Goal: Task Accomplishment & Management: Manage account settings

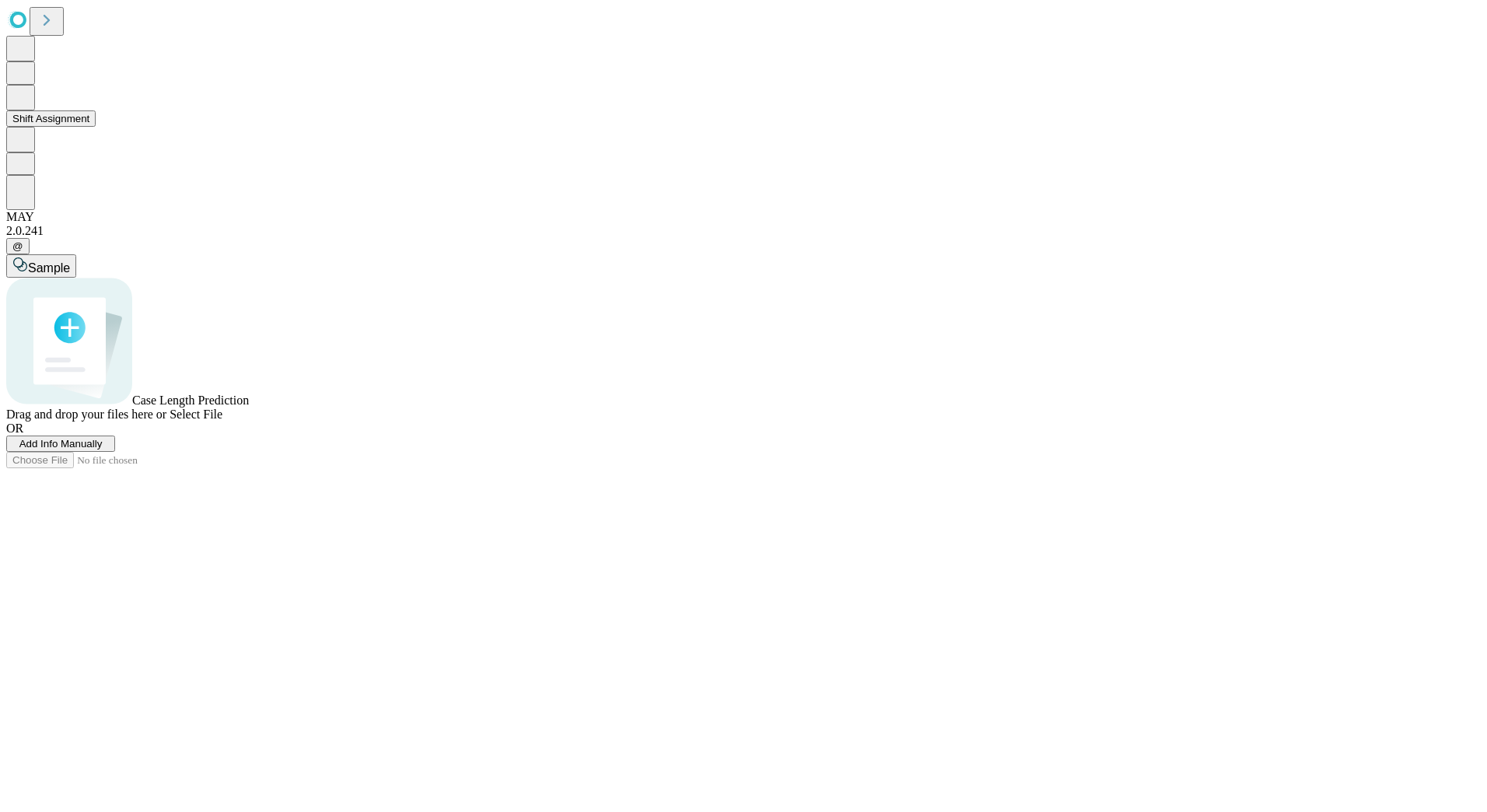
click at [28, 105] on icon at bounding box center [20, 96] width 16 height 19
click at [96, 127] on button "Shift Assignment" at bounding box center [51, 119] width 90 height 16
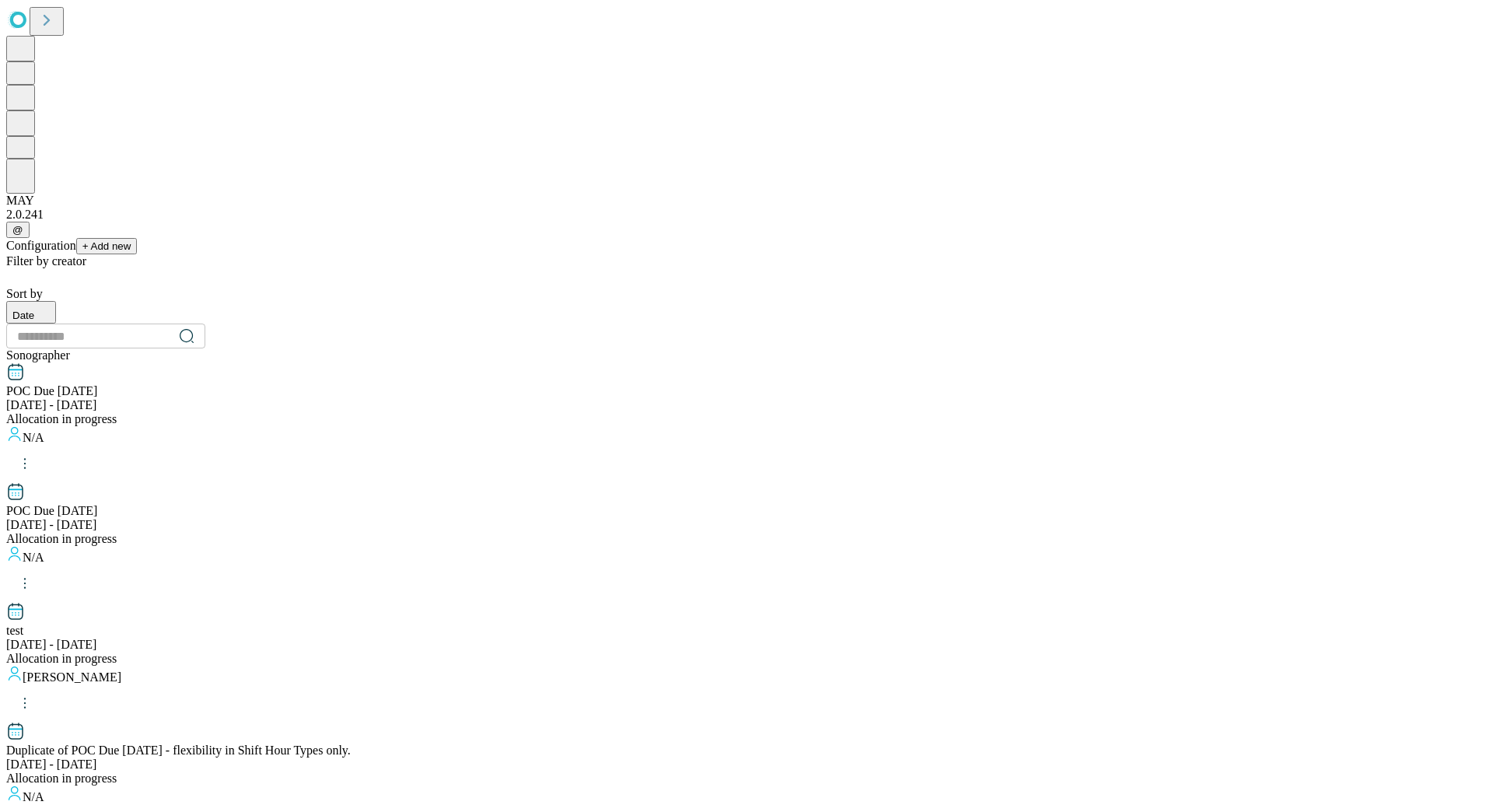
scroll to position [1295, 0]
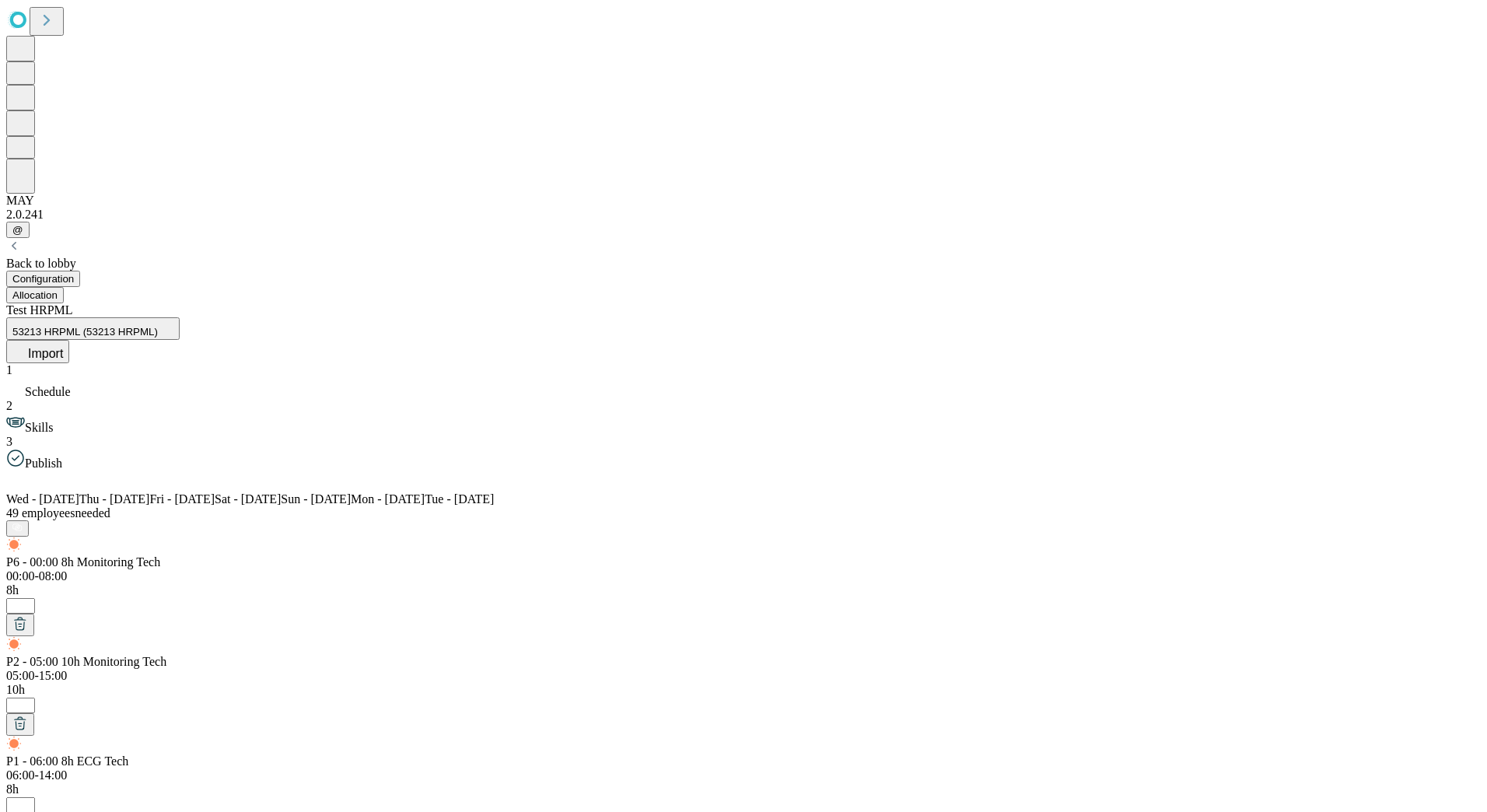
click at [53, 421] on span "Skills" at bounding box center [39, 427] width 28 height 13
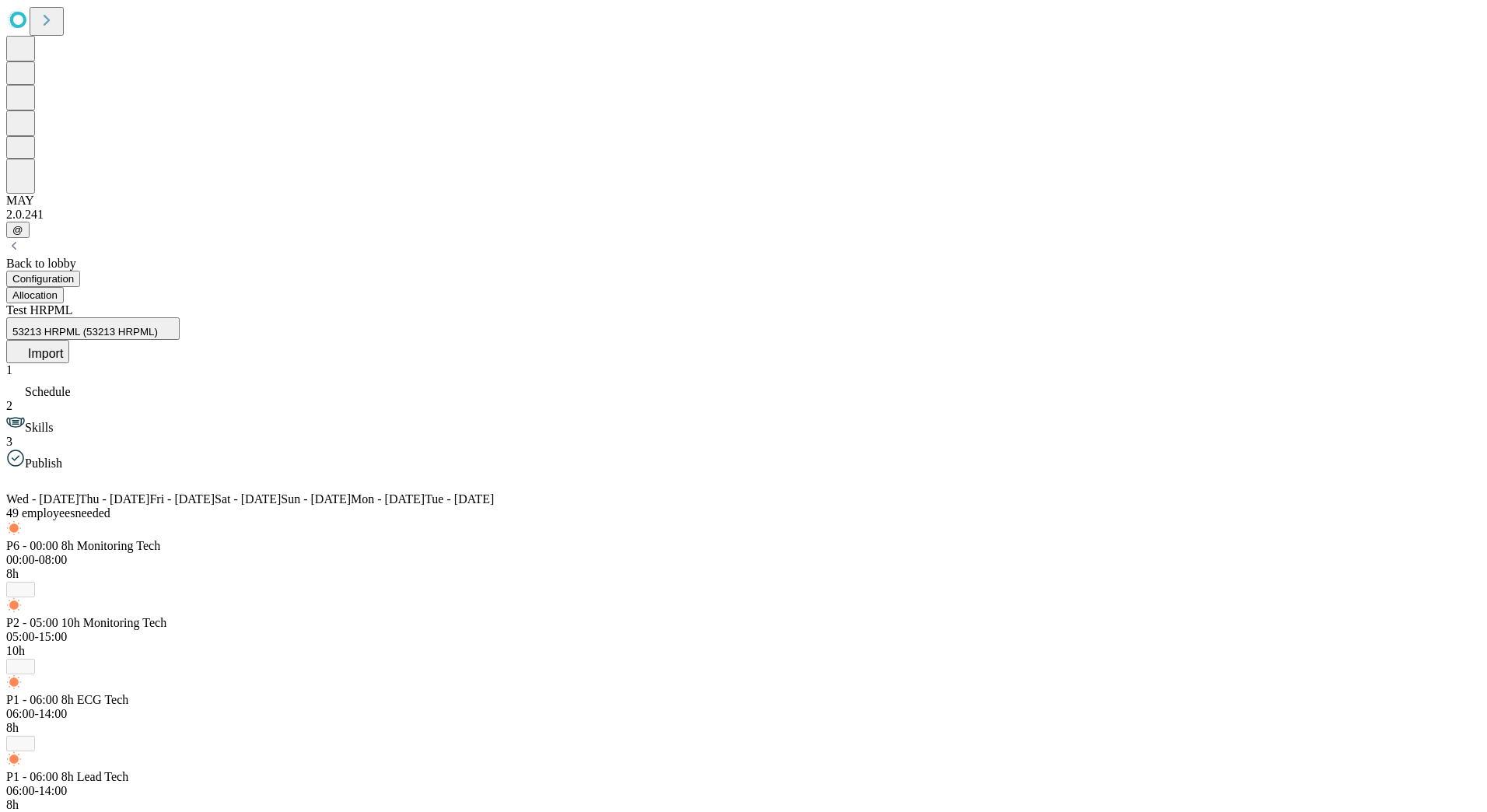
click at [71, 385] on span "Schedule" at bounding box center [48, 391] width 46 height 13
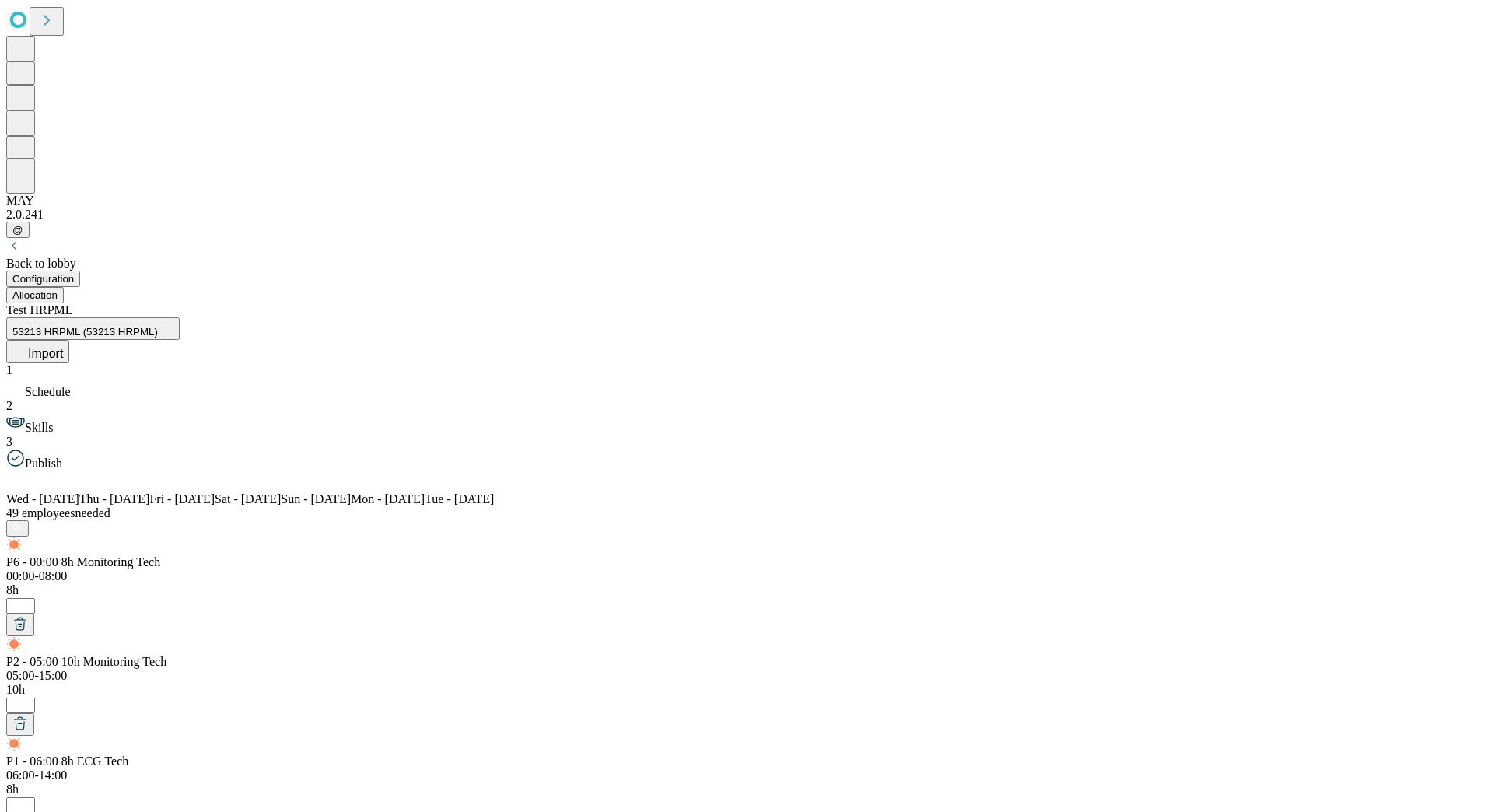
click at [53, 421] on span "Skills" at bounding box center [39, 427] width 28 height 13
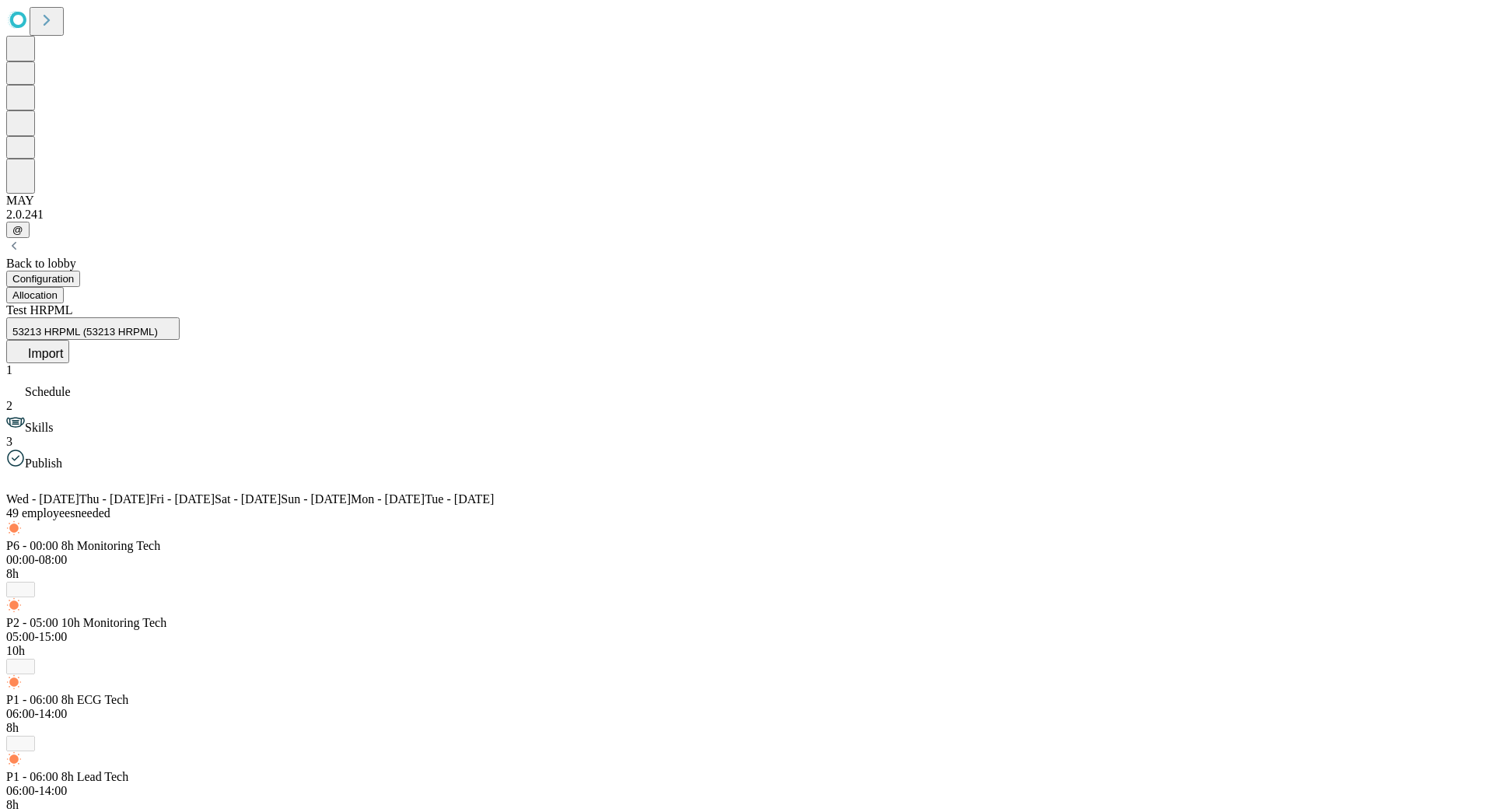
click at [62, 457] on span "Publish" at bounding box center [43, 463] width 37 height 13
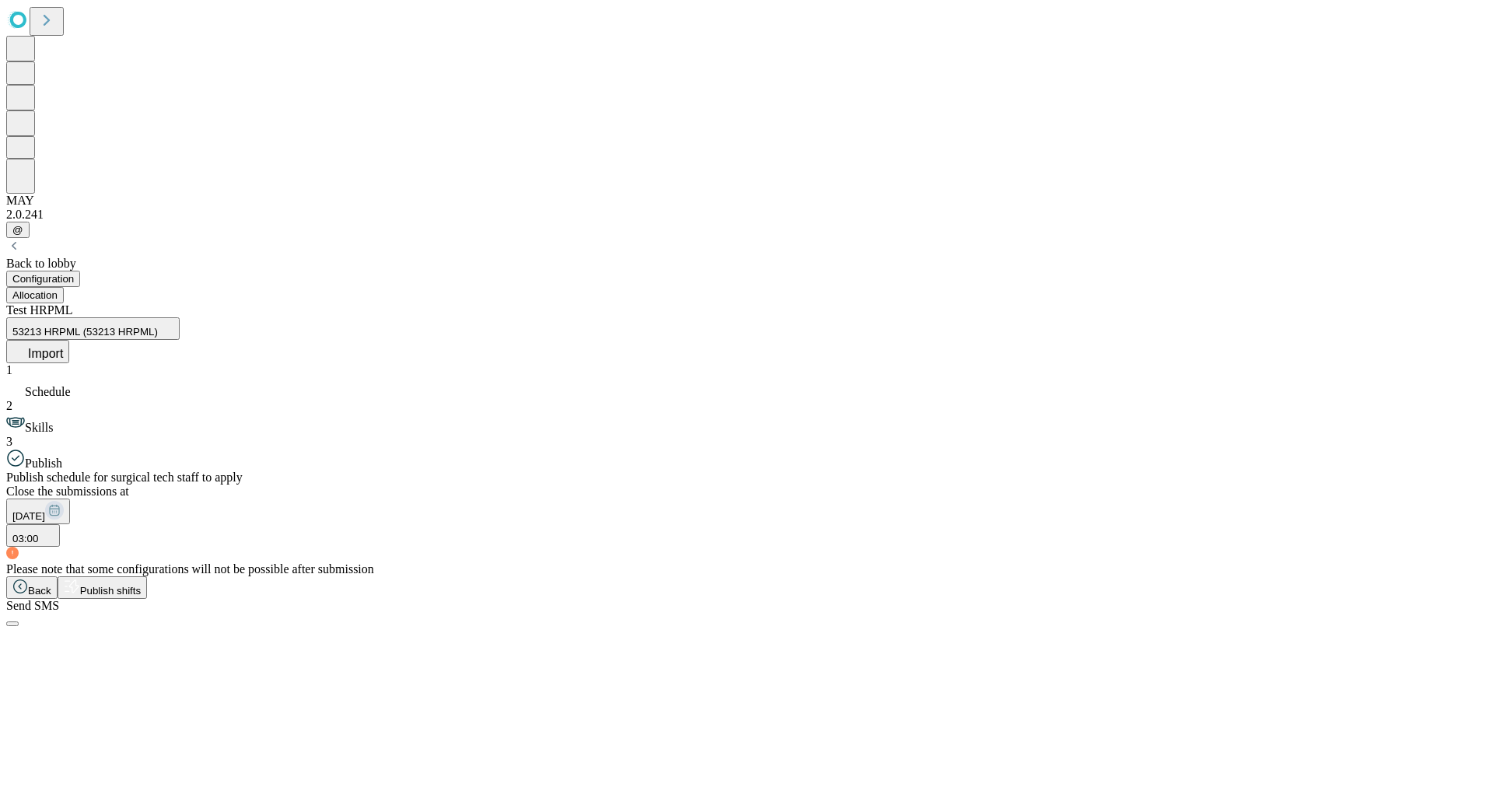
drag, startPoint x: 157, startPoint y: 223, endPoint x: 168, endPoint y: 181, distance: 43.4
click at [53, 421] on span "Skills" at bounding box center [39, 427] width 28 height 13
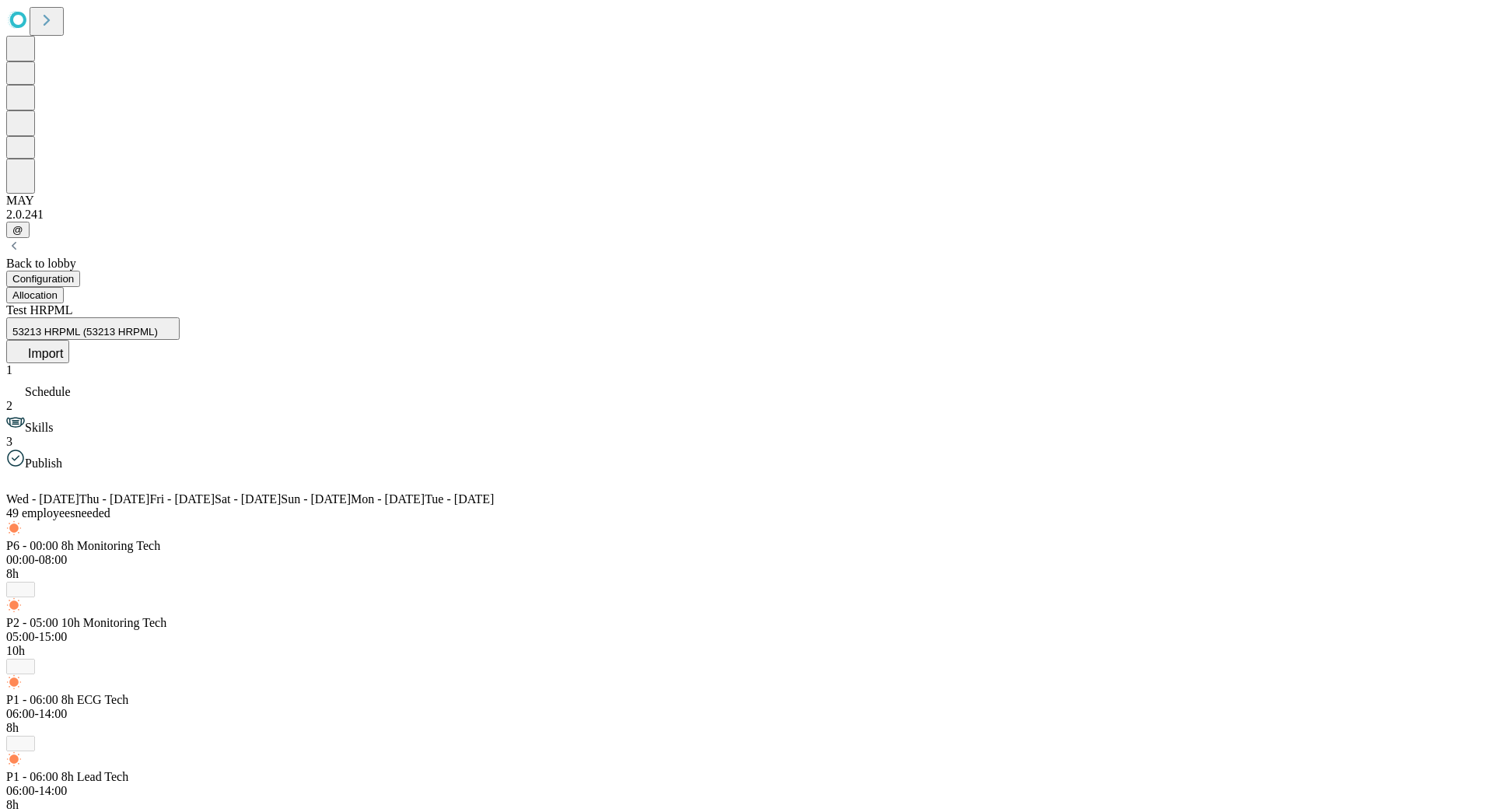
click at [71, 385] on span "Schedule" at bounding box center [48, 391] width 46 height 13
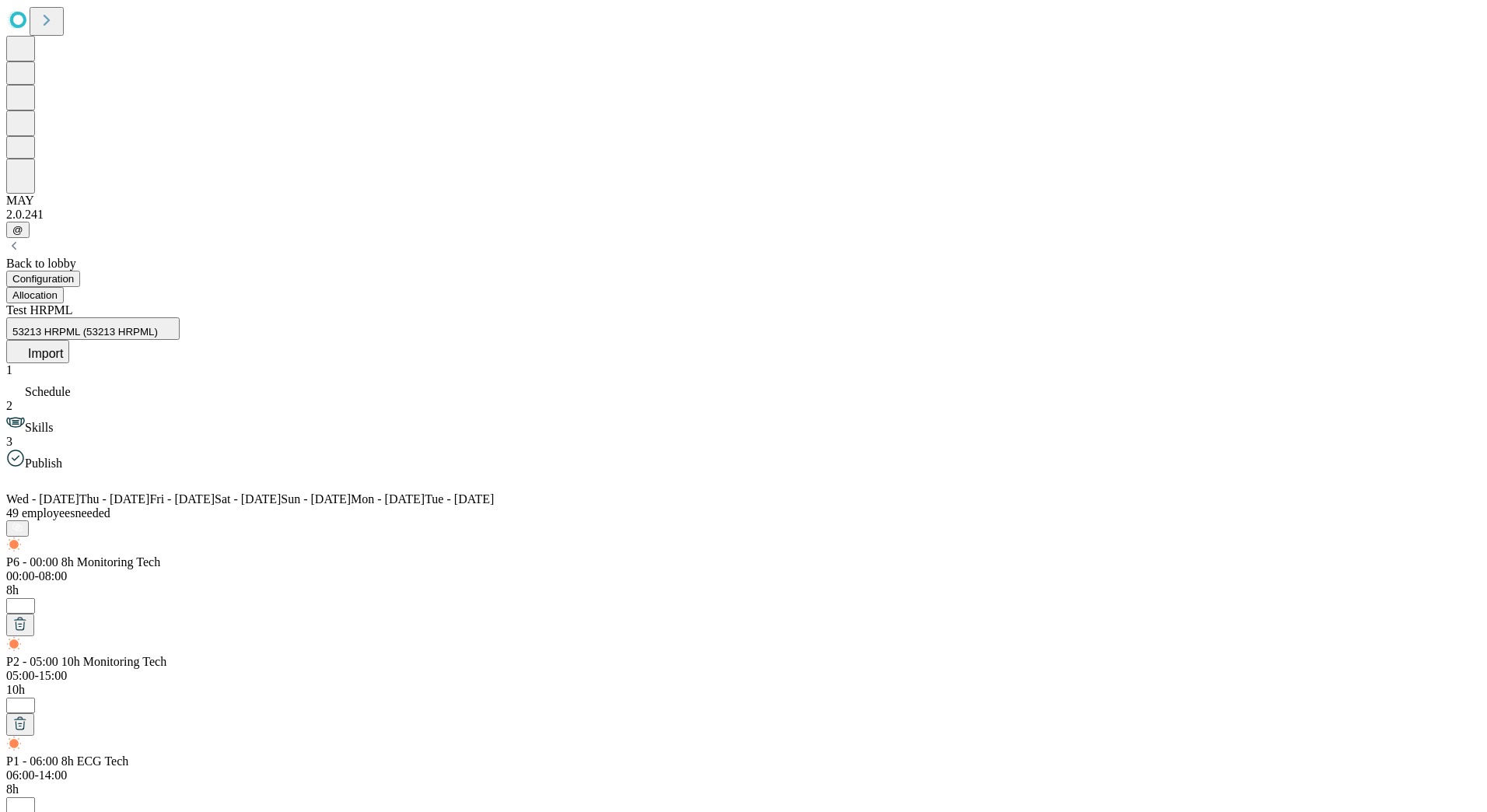
click at [64, 287] on button "Allocation" at bounding box center [35, 295] width 58 height 16
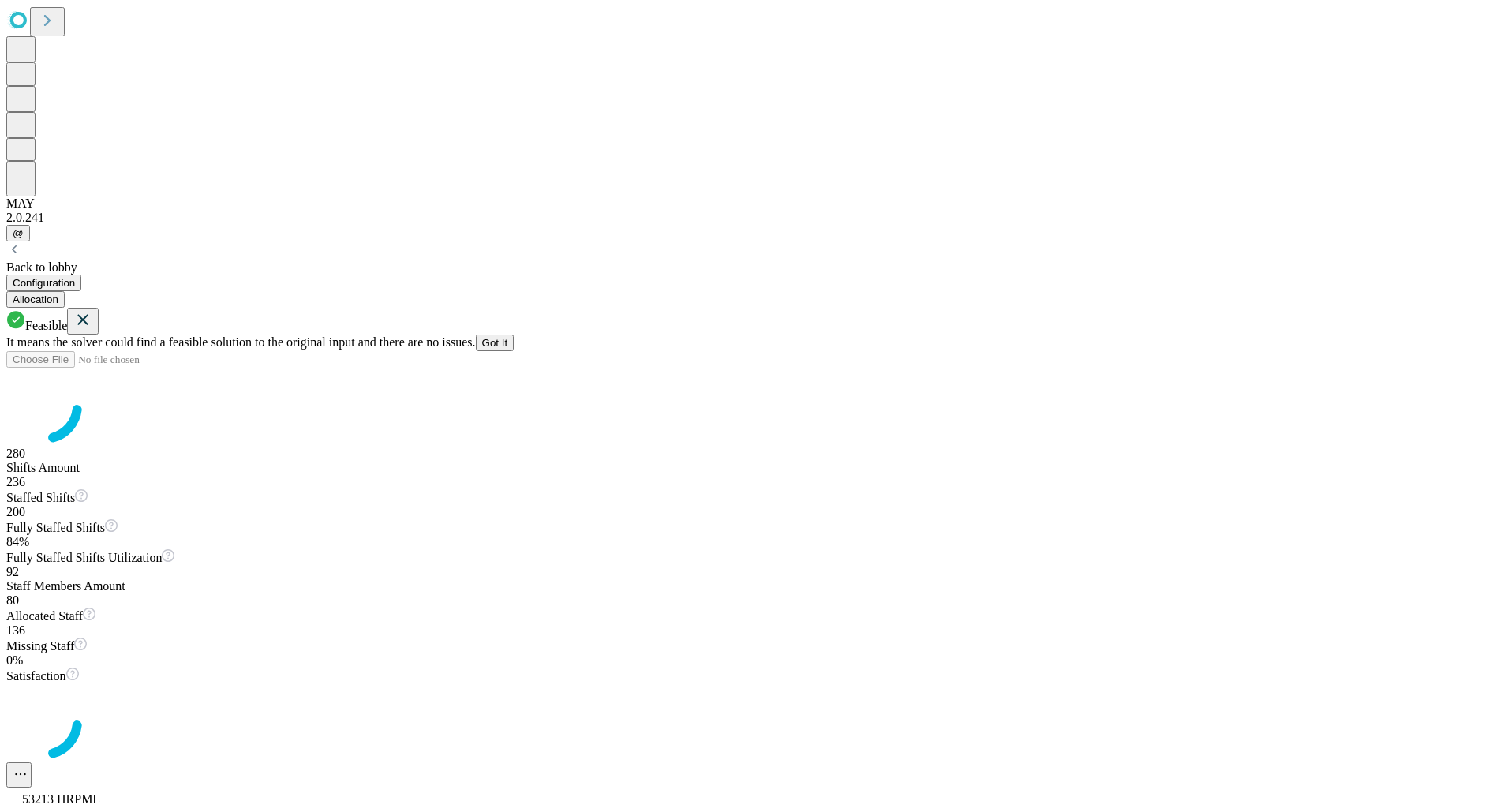
click at [81, 274] on button "Configuration" at bounding box center [43, 282] width 75 height 16
